Goal: Obtain resource: Download file/media

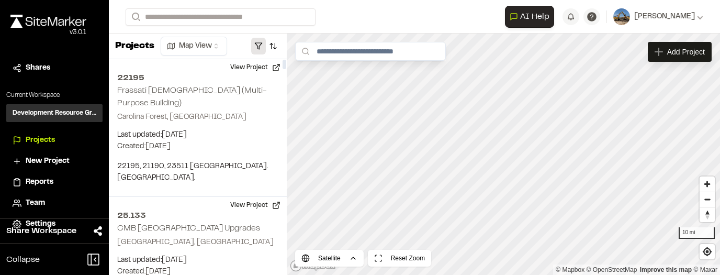
click at [261, 47] on button "button" at bounding box center [258, 46] width 15 height 17
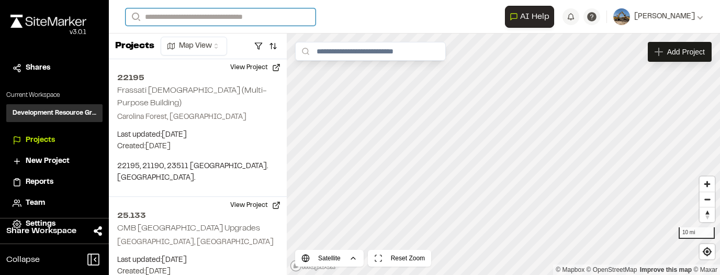
click at [238, 24] on input "Search" at bounding box center [221, 16] width 190 height 17
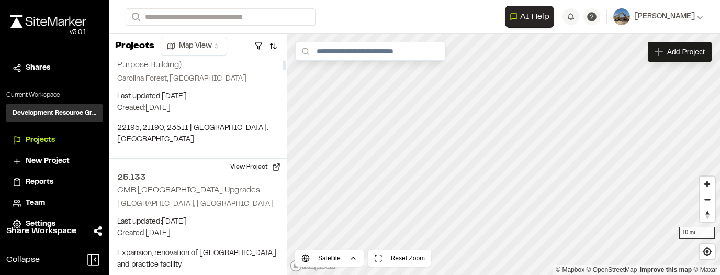
scroll to position [42, 0]
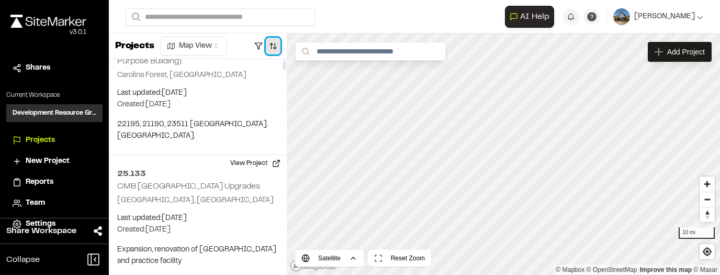
click at [271, 45] on button "button" at bounding box center [273, 46] width 15 height 17
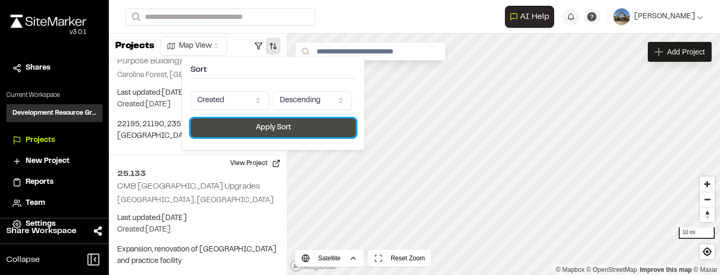
click at [278, 122] on button "Apply Sort" at bounding box center [272, 127] width 165 height 19
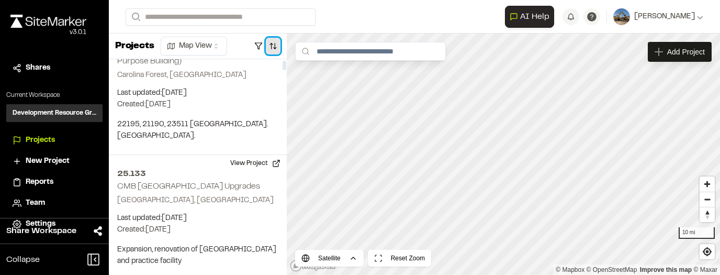
click at [273, 44] on button "button" at bounding box center [273, 46] width 15 height 17
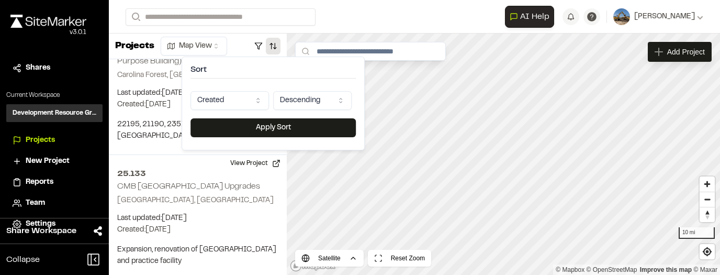
click at [263, 98] on html "Close sidebar v 3.0.1 Shares Current Workspace Development Resource Group DR Pr…" at bounding box center [360, 137] width 720 height 275
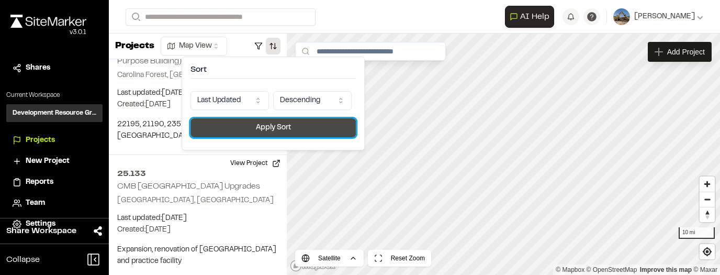
click at [263, 129] on button "Apply Sort" at bounding box center [272, 127] width 165 height 19
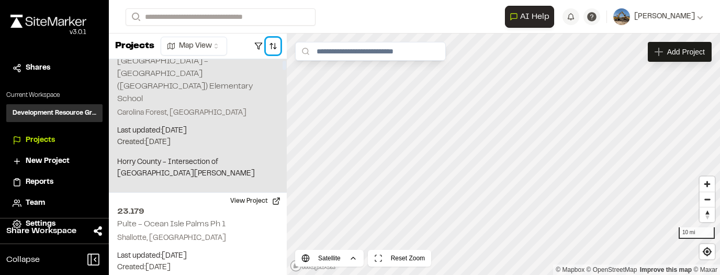
scroll to position [0, 0]
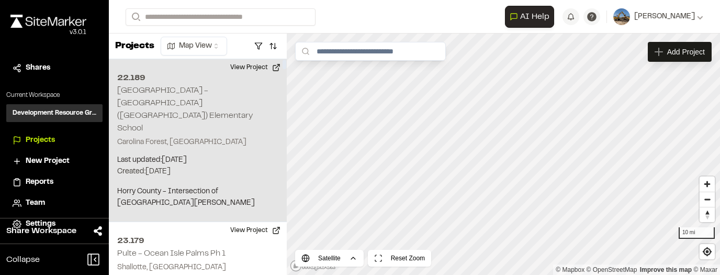
click at [213, 136] on p "Carolina Forest, SC" at bounding box center [197, 142] width 161 height 12
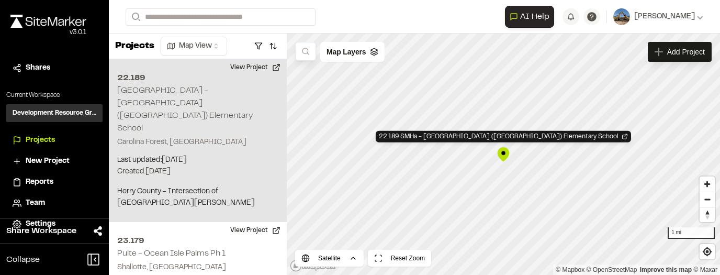
click at [375, 155] on div "22.189 SMHa - Carolina Forest (Ten Oaks) Elementary School" at bounding box center [503, 154] width 16 height 16
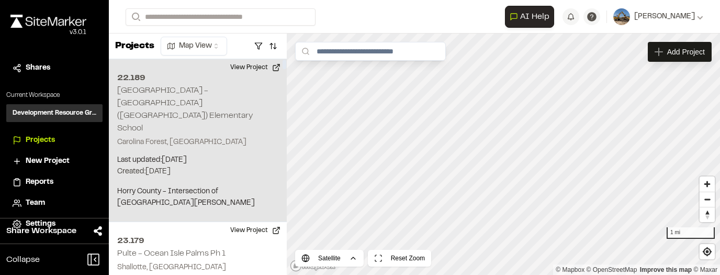
click at [160, 109] on div "22.189 SMHa - Carolina Forest (Ten Oaks) Elementary School Carolina Forest, SC …" at bounding box center [198, 140] width 178 height 163
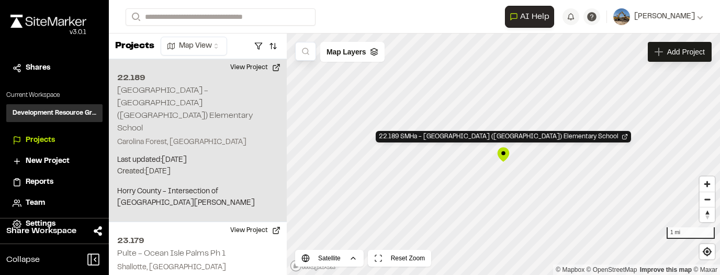
click at [375, 155] on div "22.189 SMHa - Carolina Forest (Ten Oaks) Elementary School" at bounding box center [503, 154] width 16 height 16
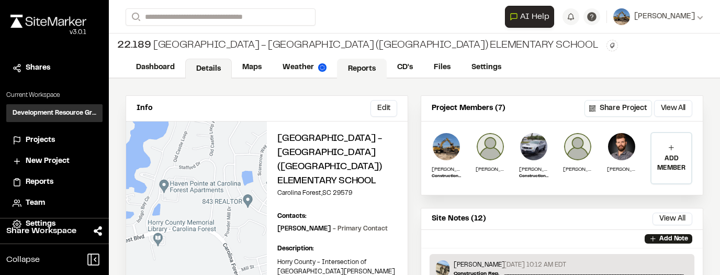
click at [362, 61] on link "Reports" at bounding box center [362, 69] width 50 height 20
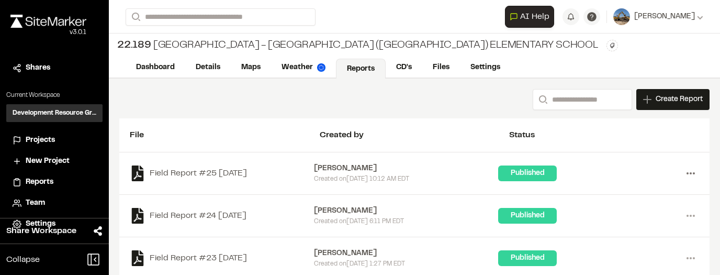
click at [690, 168] on icon at bounding box center [690, 173] width 17 height 17
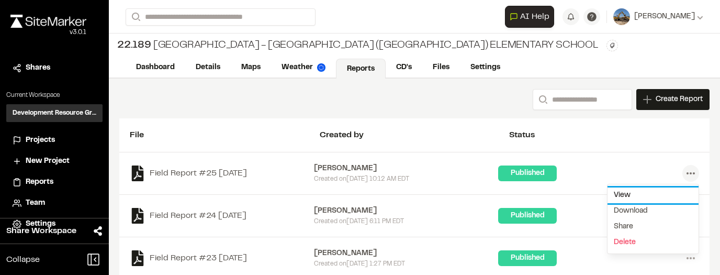
click at [636, 193] on link "View" at bounding box center [652, 195] width 91 height 16
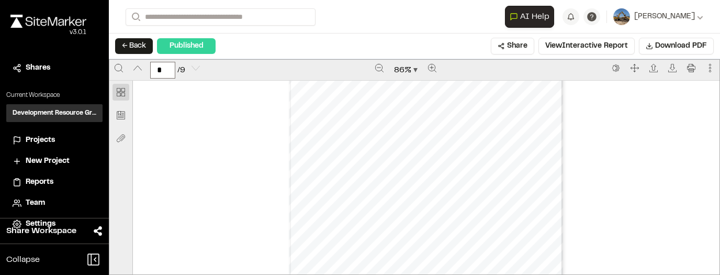
scroll to position [2999, 0]
type input "*"
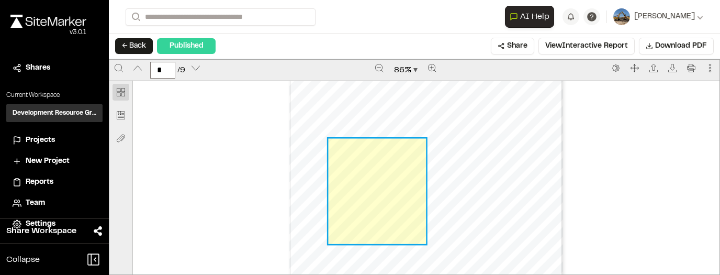
click at [373, 200] on link "Page 4" at bounding box center [376, 190] width 97 height 105
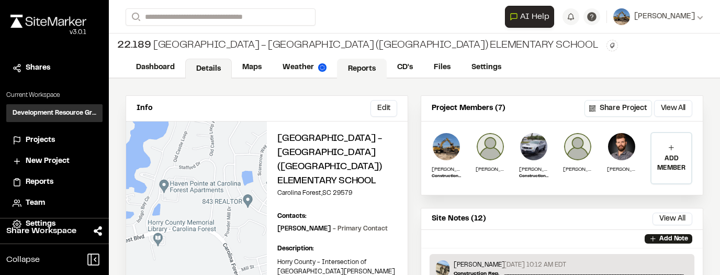
click at [378, 74] on link "Reports" at bounding box center [362, 69] width 50 height 20
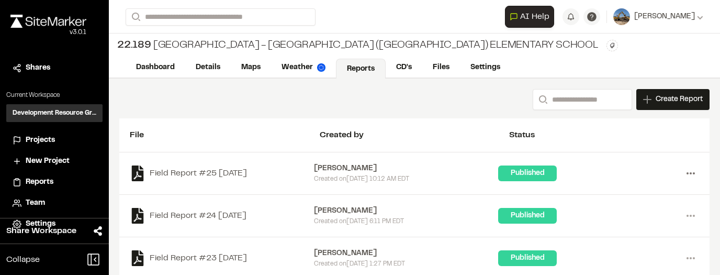
click at [691, 174] on icon at bounding box center [690, 173] width 17 height 17
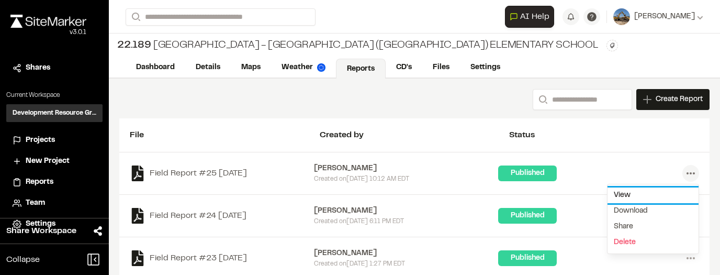
click at [613, 193] on link "View" at bounding box center [652, 195] width 91 height 16
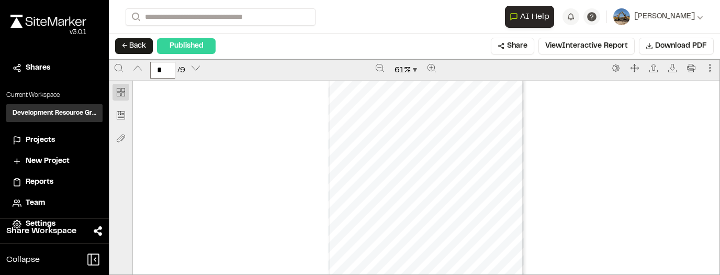
scroll to position [1025, 0]
type input "*"
click at [699, 15] on icon at bounding box center [700, 17] width 6 height 6
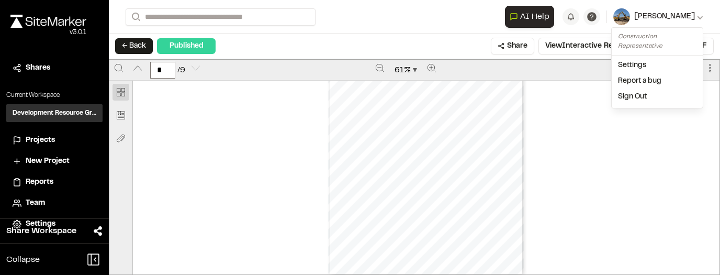
click at [697, 16] on icon at bounding box center [700, 17] width 6 height 6
